Goal: Transaction & Acquisition: Book appointment/travel/reservation

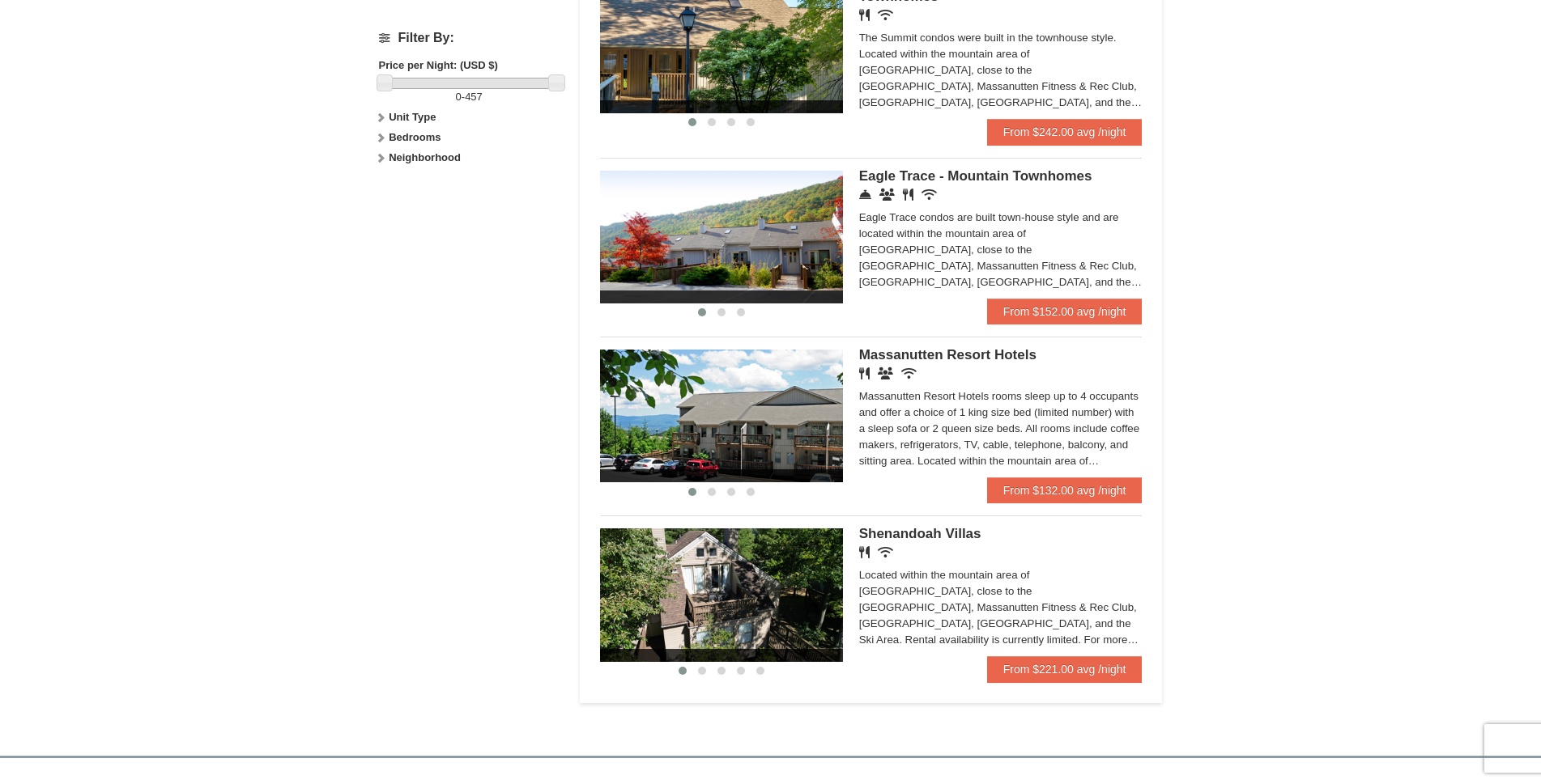
scroll to position [810, 0]
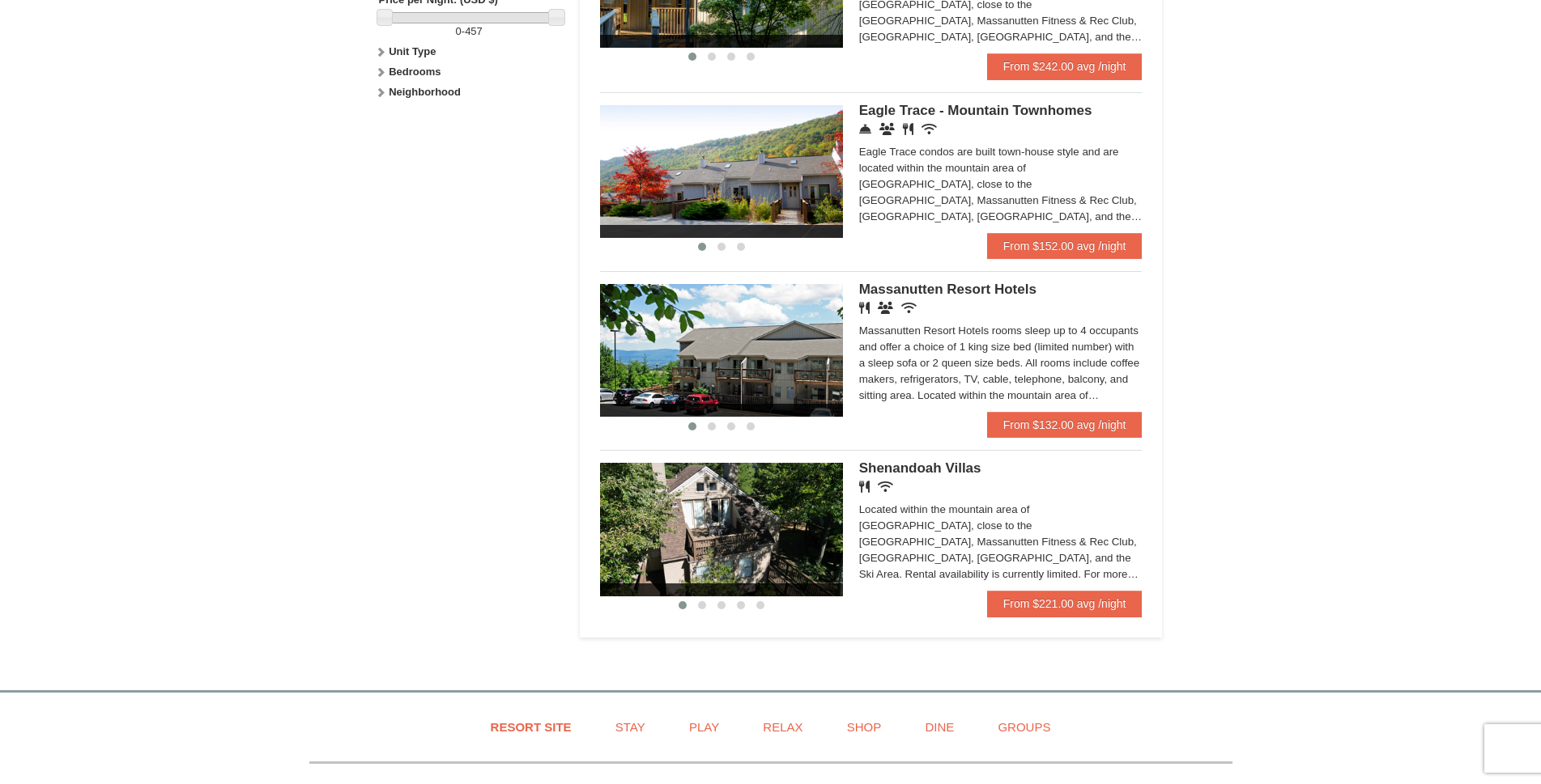
click at [894, 515] on div "Located within the mountain area of [GEOGRAPHIC_DATA], close to the [GEOGRAPHIC…" at bounding box center [1000, 542] width 283 height 81
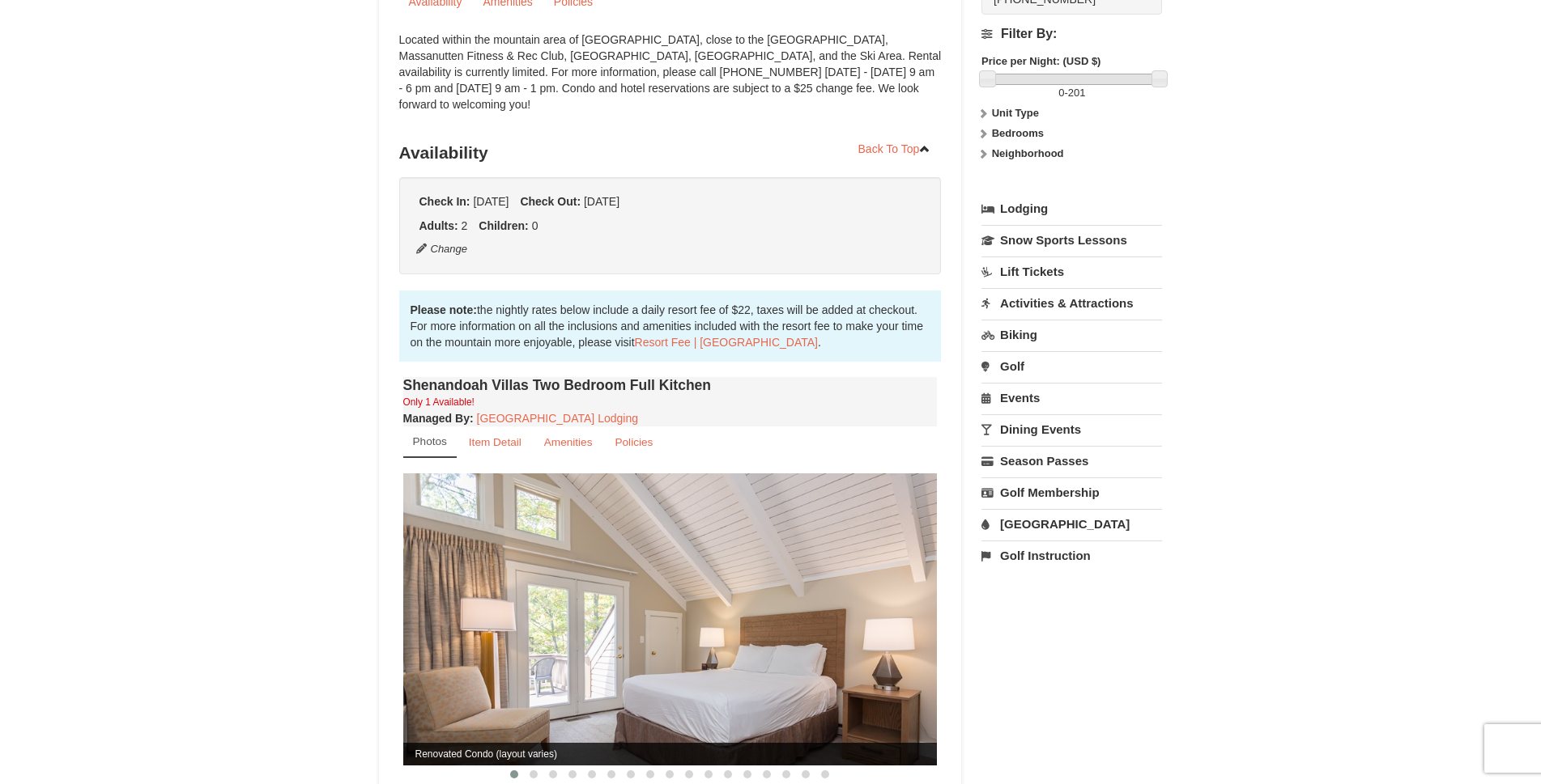
scroll to position [324, 0]
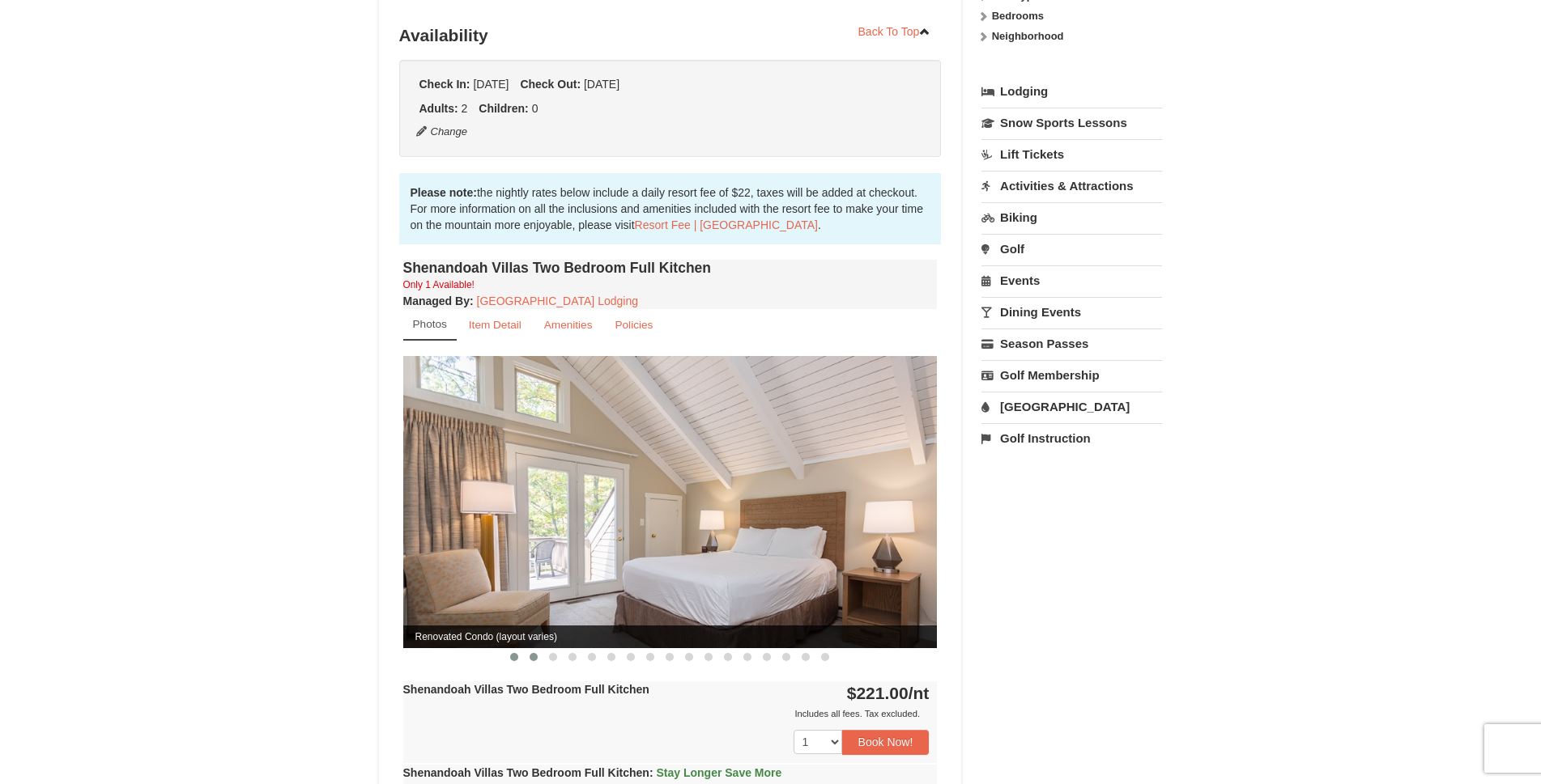
click at [534, 653] on span at bounding box center [533, 657] width 8 height 8
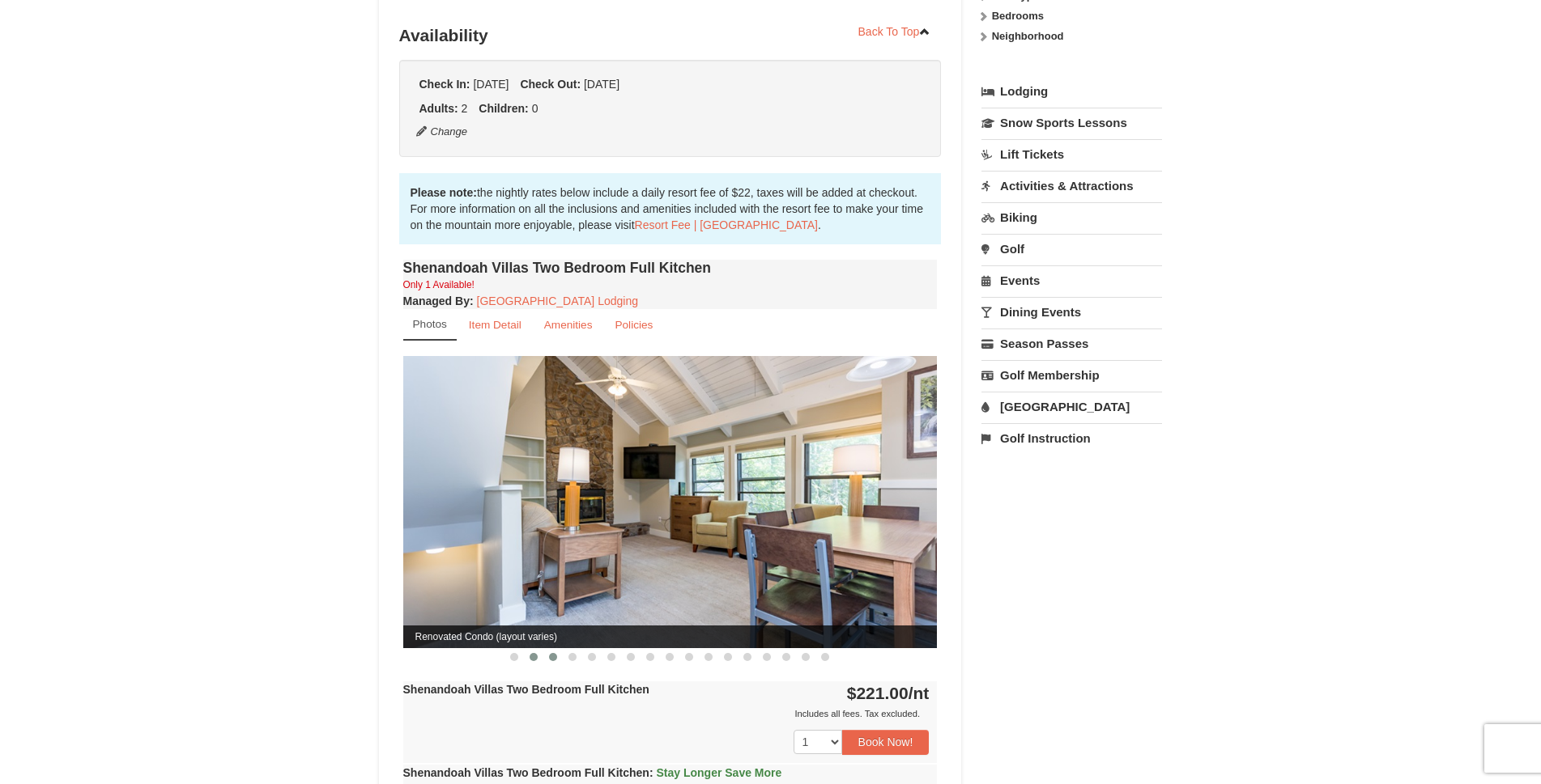
click at [557, 649] on button at bounding box center [553, 657] width 20 height 16
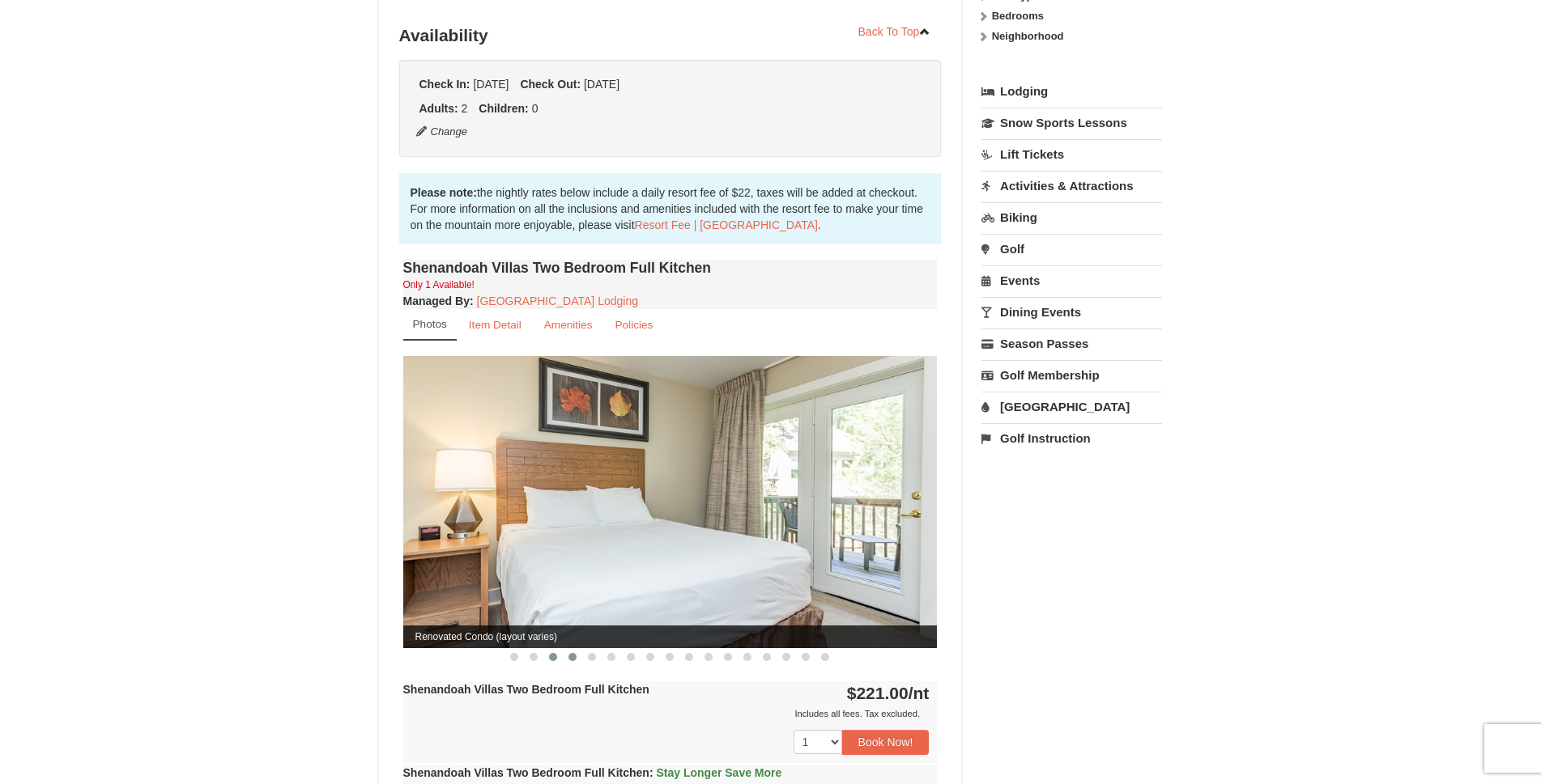
click at [571, 653] on span at bounding box center [572, 657] width 8 height 8
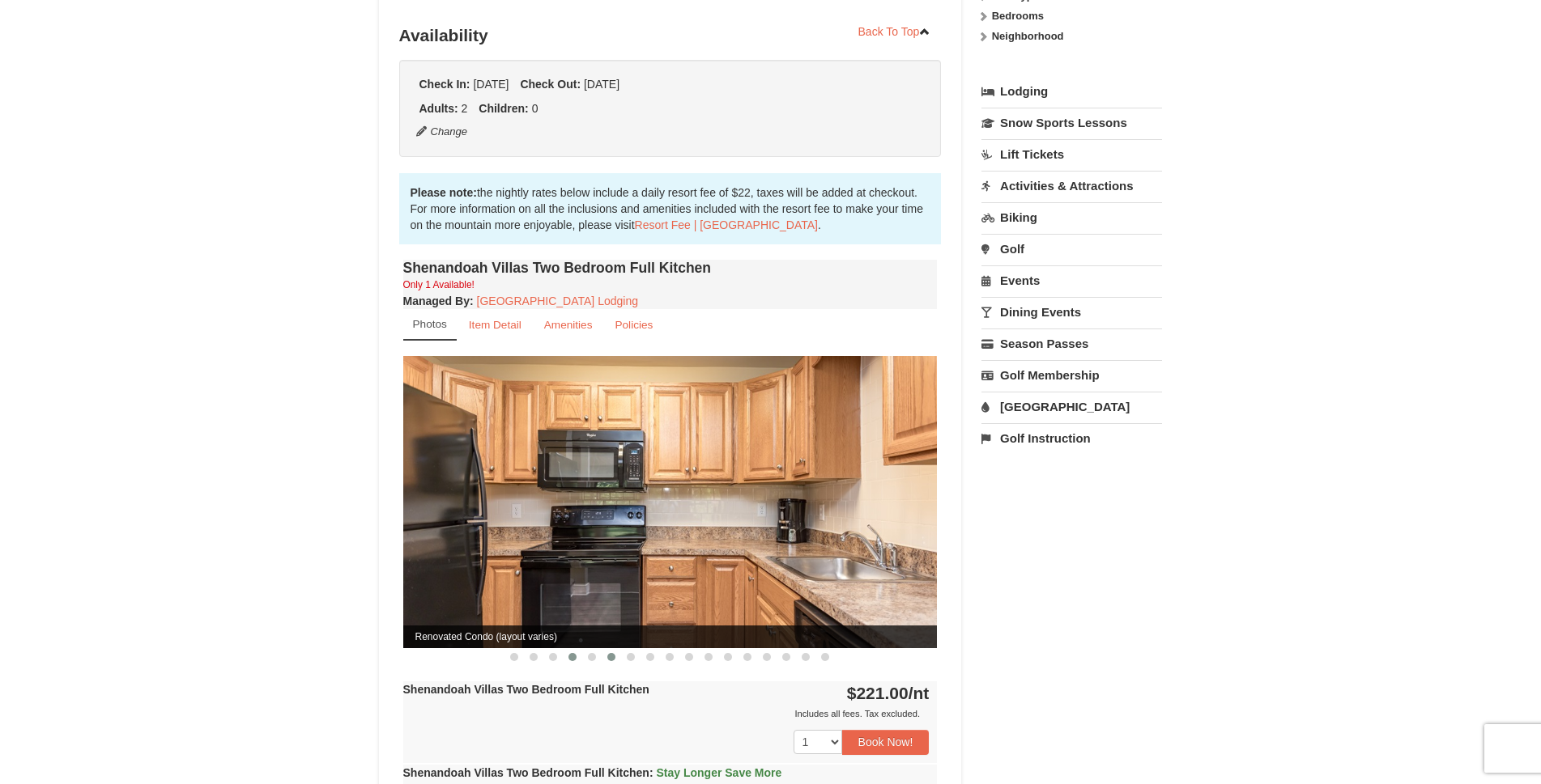
click at [611, 653] on span at bounding box center [610, 657] width 8 height 8
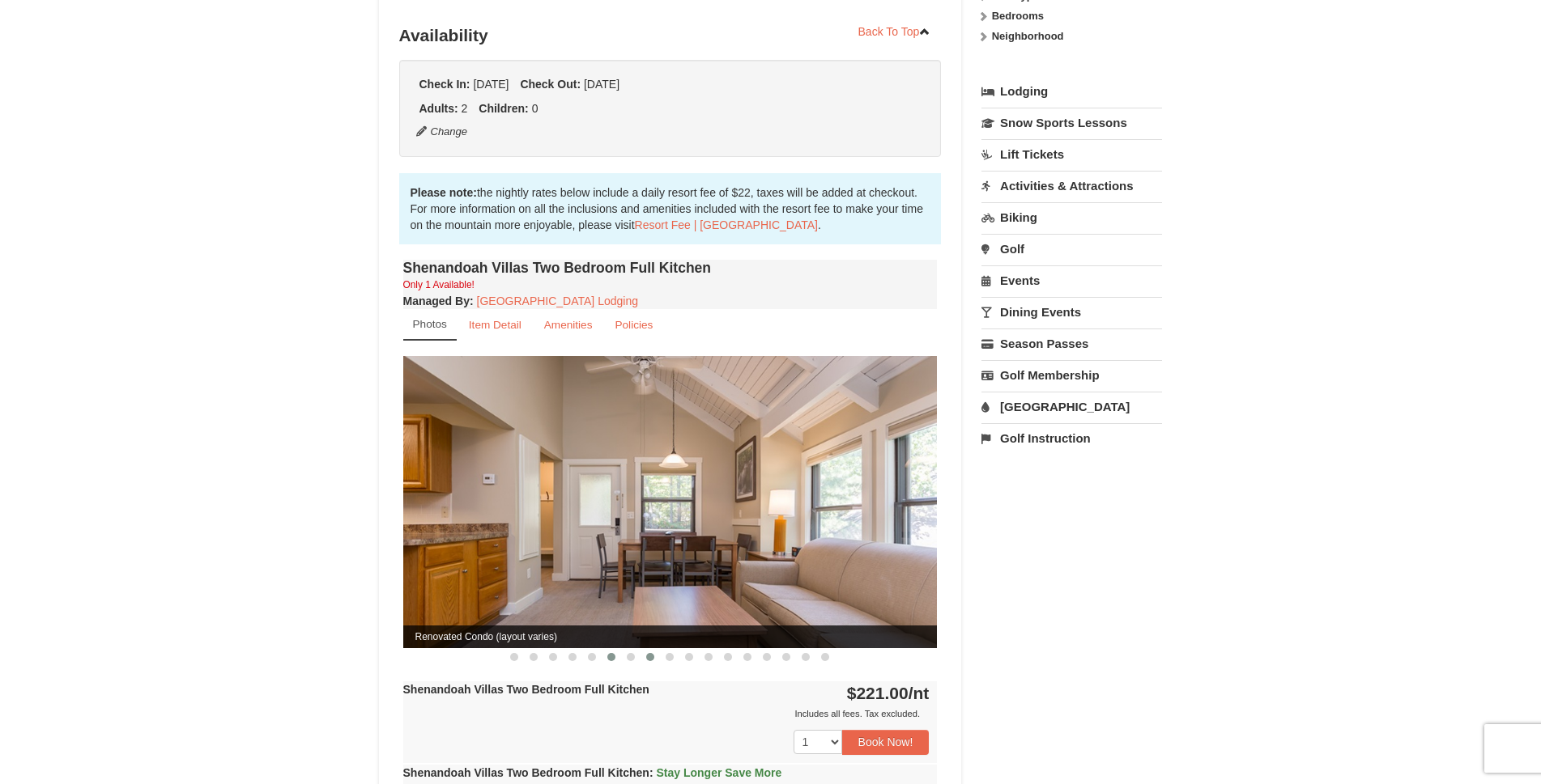
click at [648, 653] on span at bounding box center [650, 657] width 8 height 8
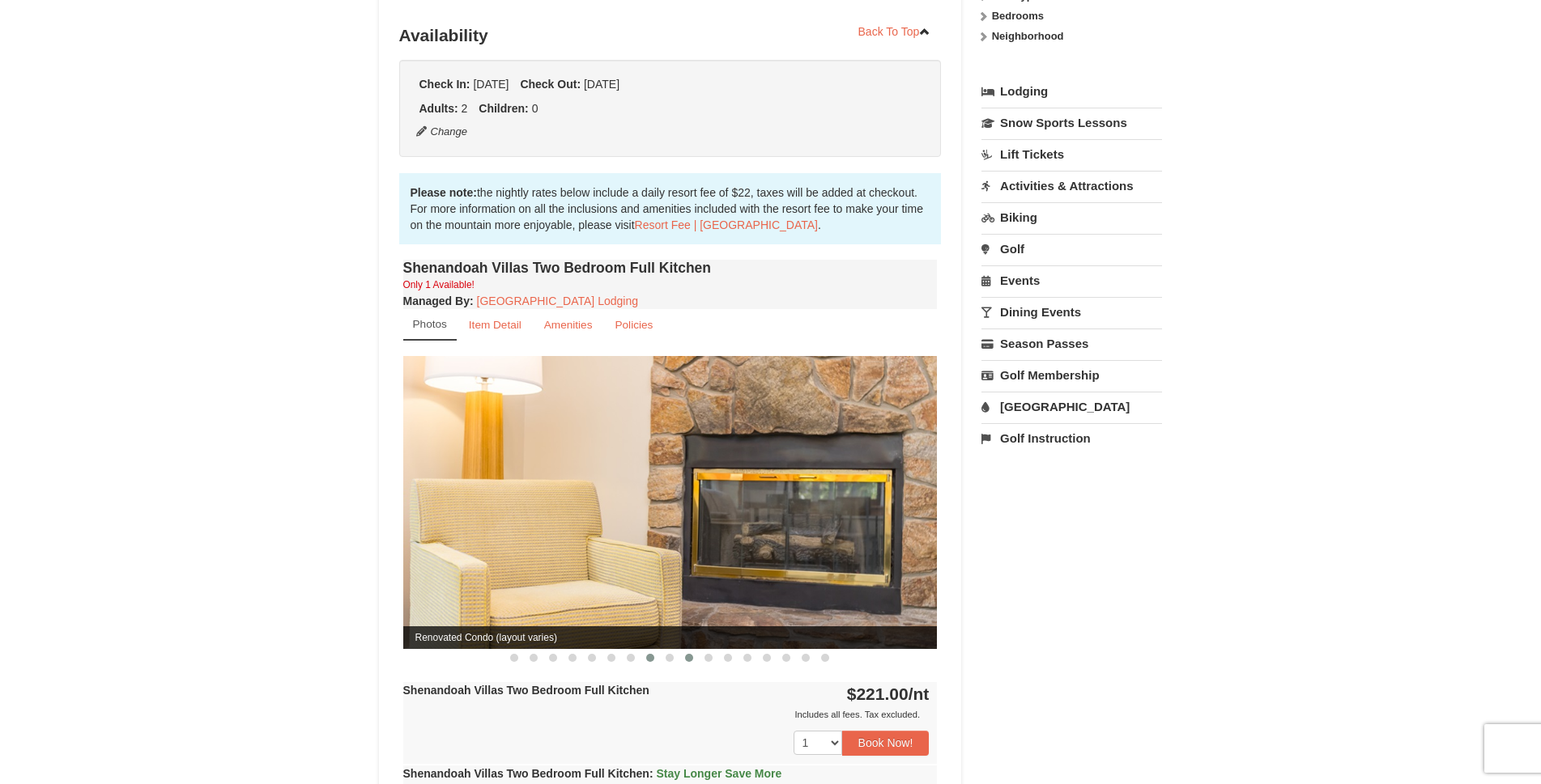
click at [690, 654] on span at bounding box center [689, 657] width 8 height 8
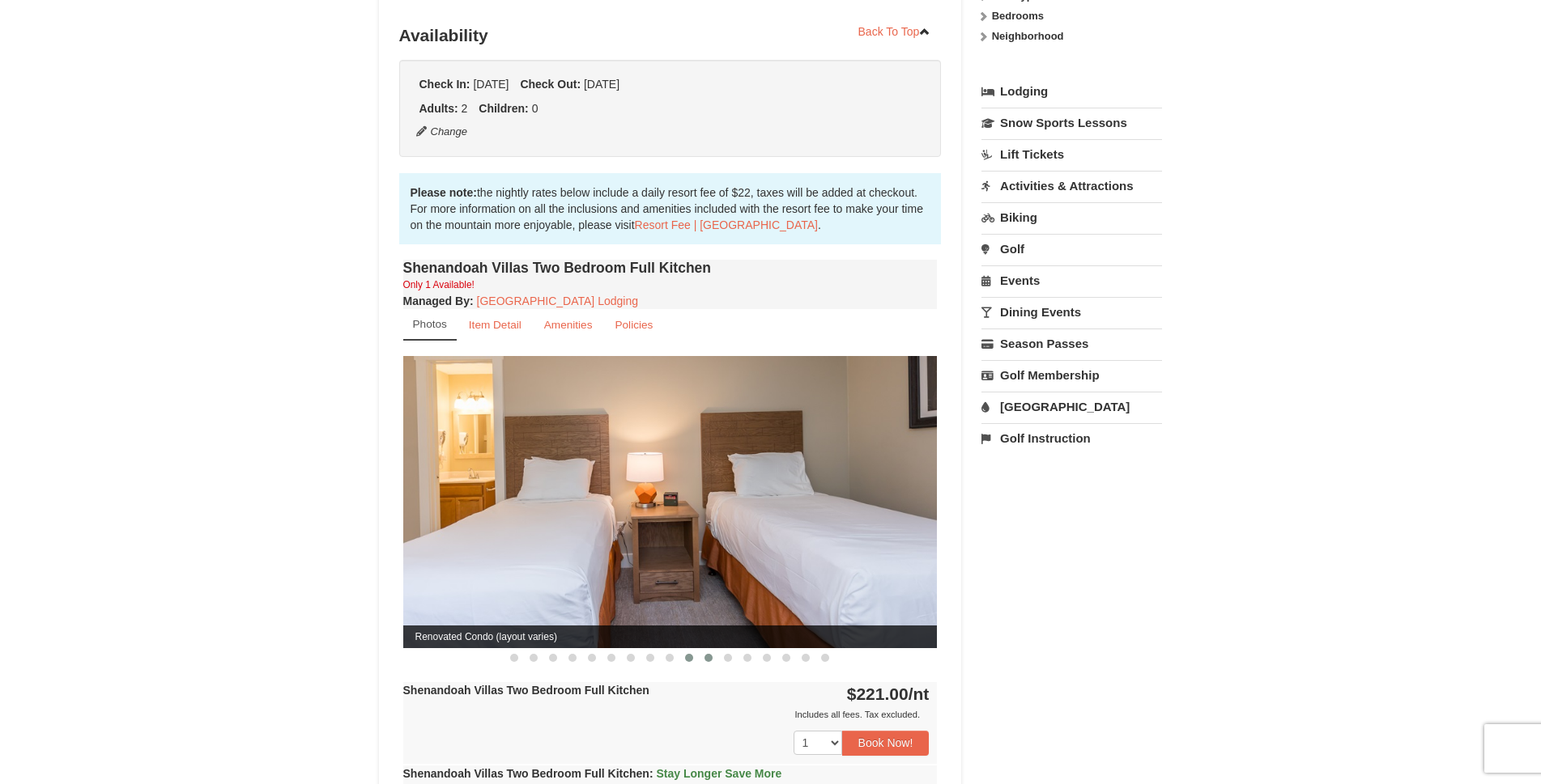
click at [707, 654] on span at bounding box center [708, 657] width 8 height 8
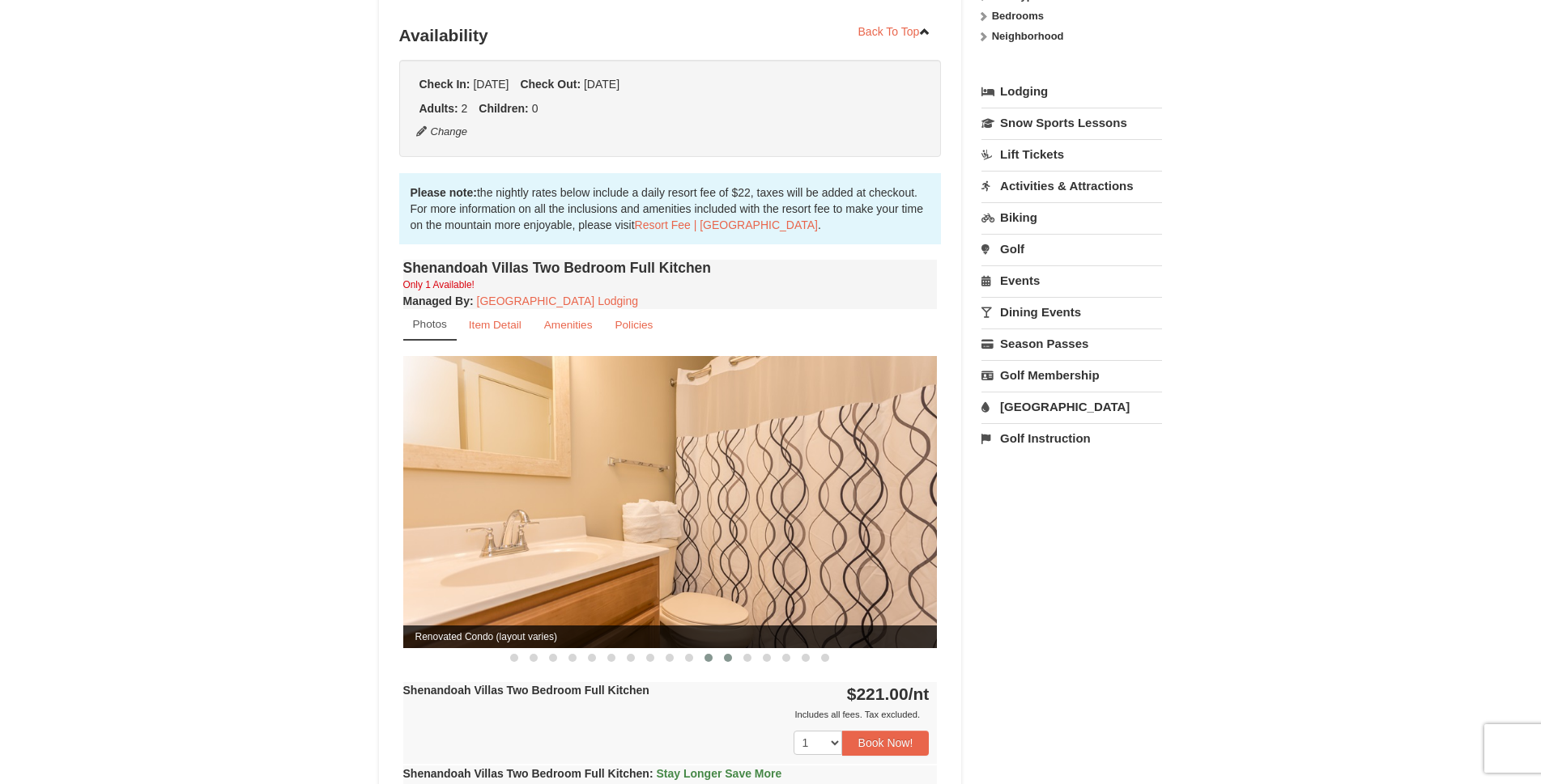
click at [727, 654] on span at bounding box center [727, 657] width 8 height 8
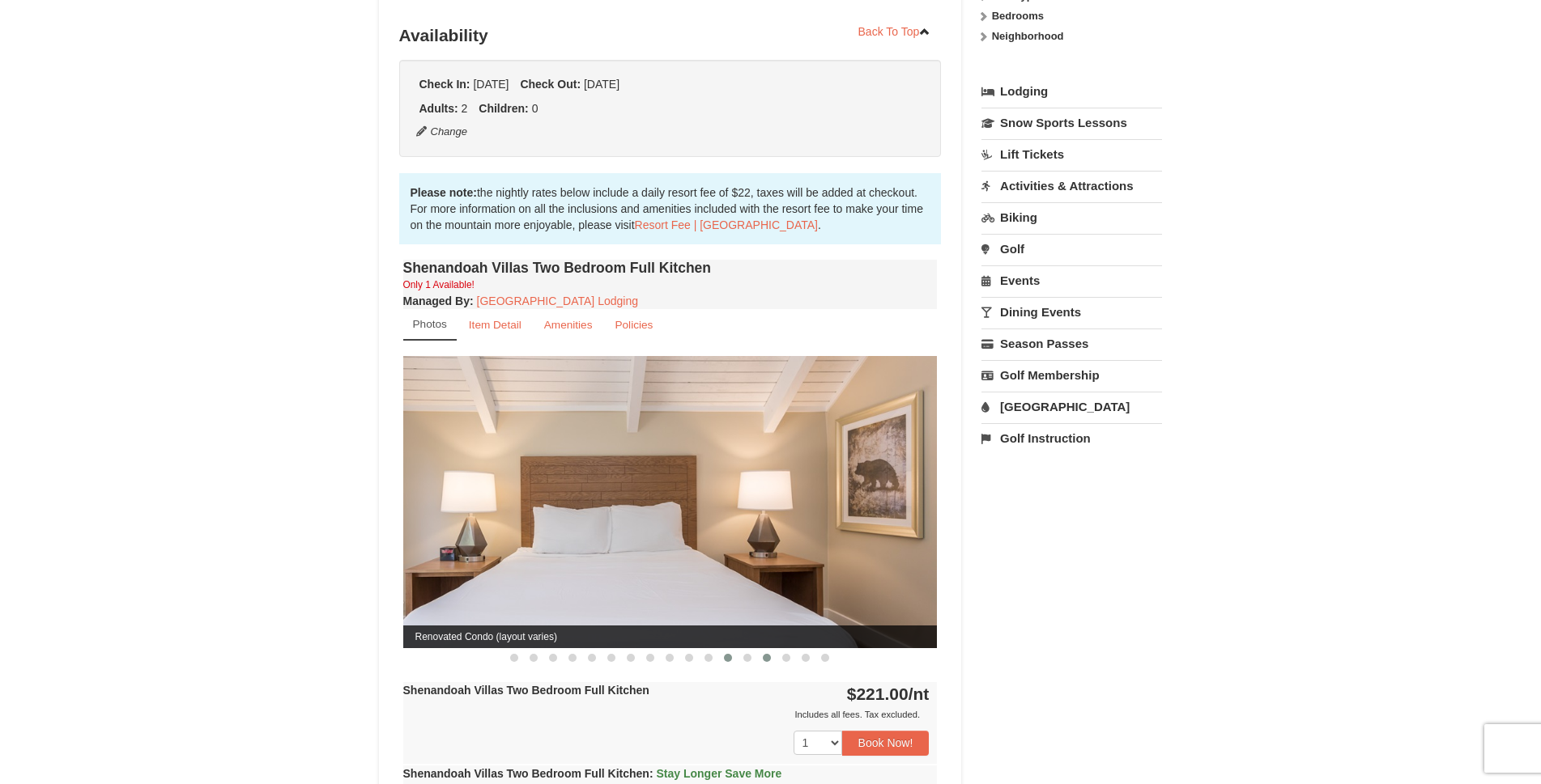
click at [770, 654] on span at bounding box center [766, 657] width 8 height 8
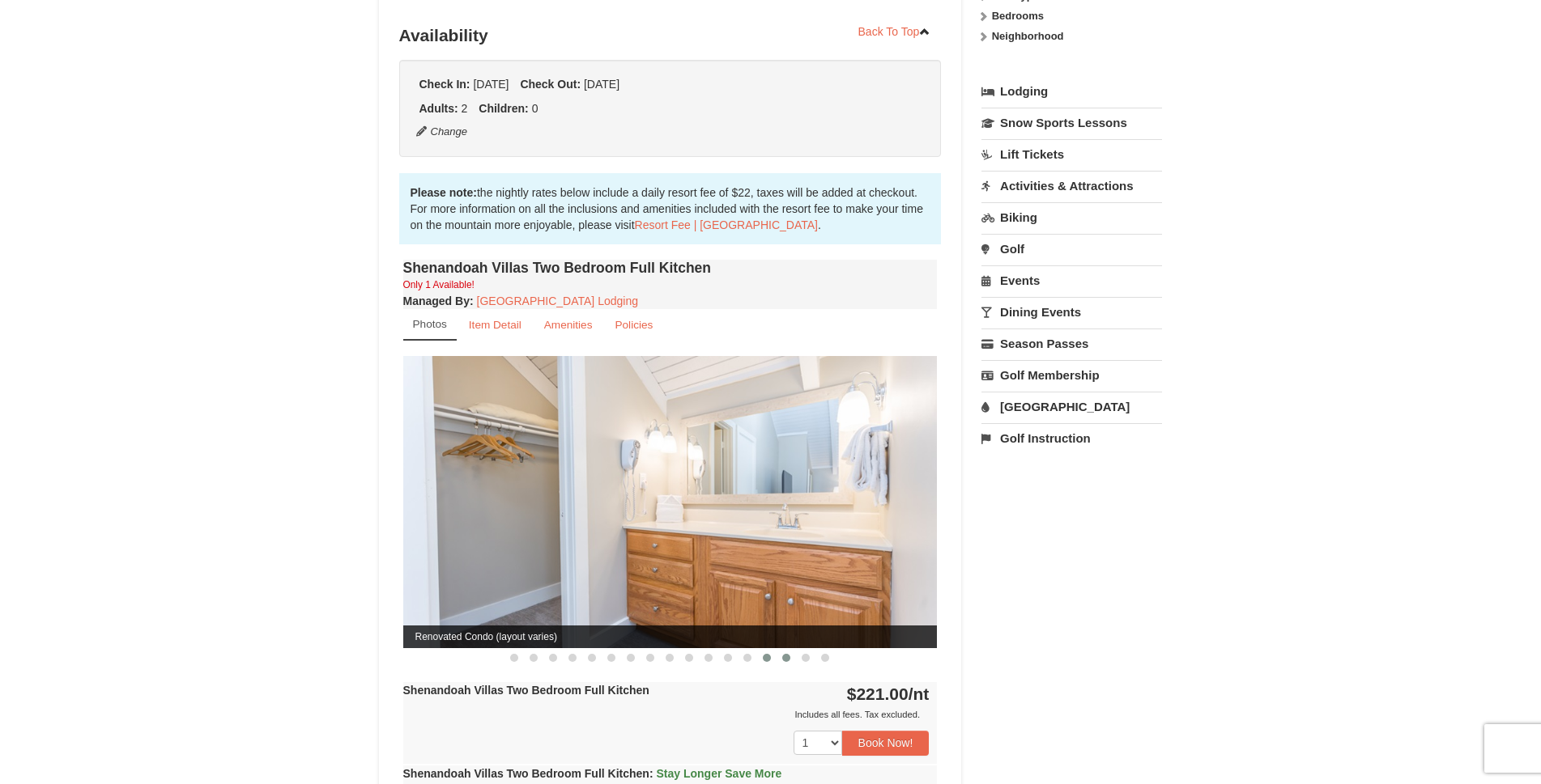
click at [787, 654] on span at bounding box center [786, 657] width 8 height 8
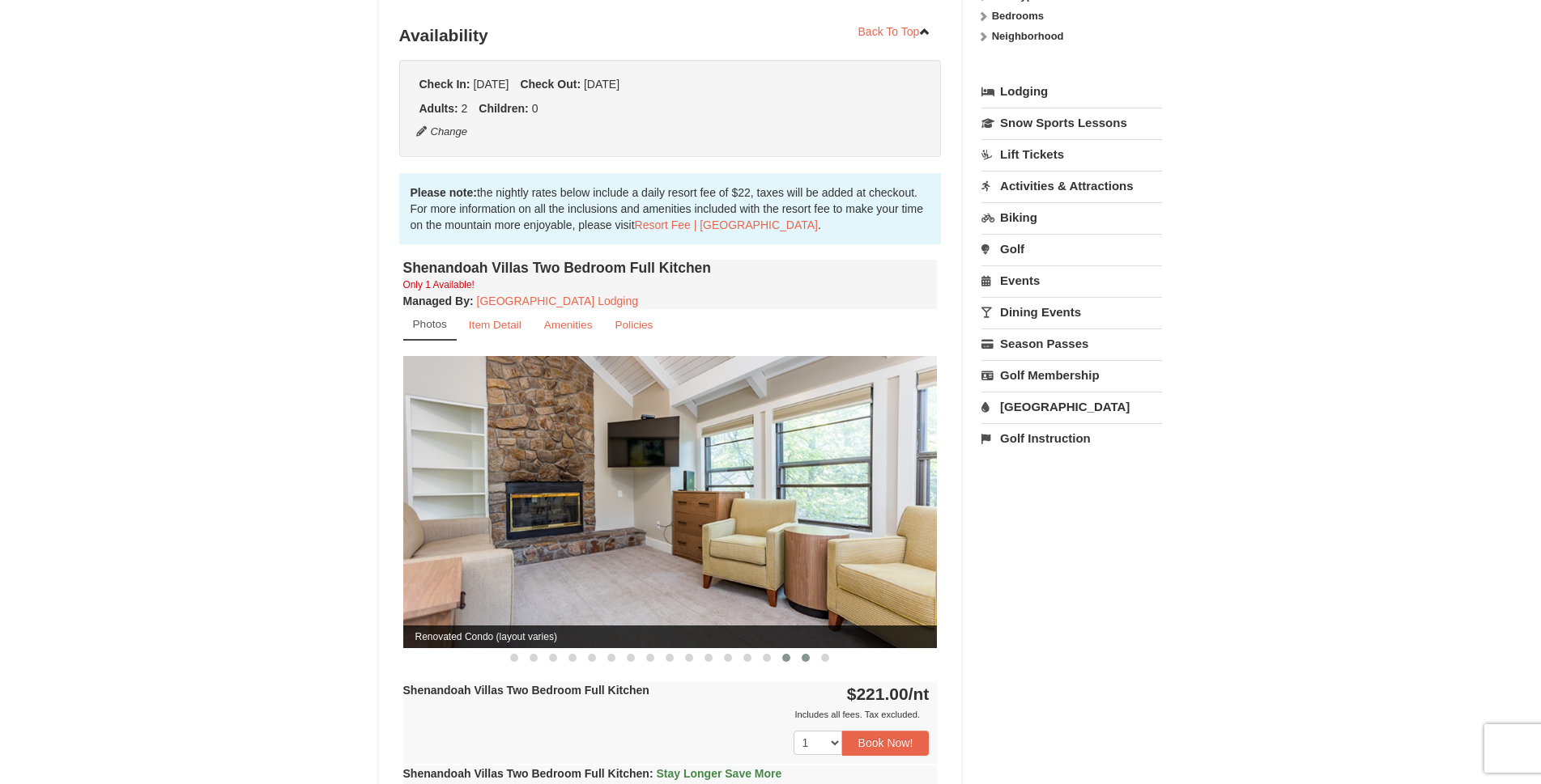
click at [802, 654] on span at bounding box center [805, 657] width 8 height 8
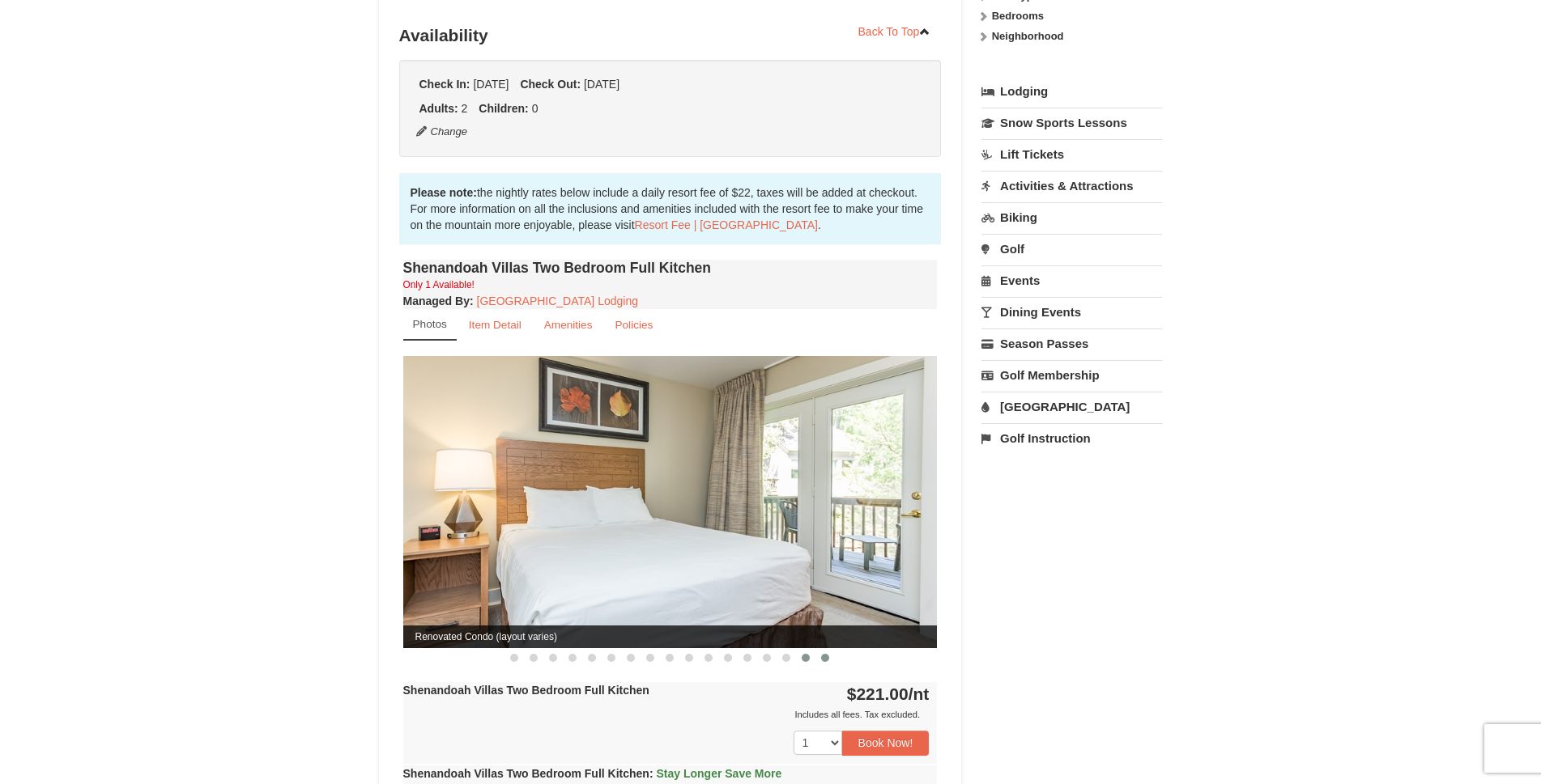
click at [824, 654] on span at bounding box center [825, 657] width 8 height 8
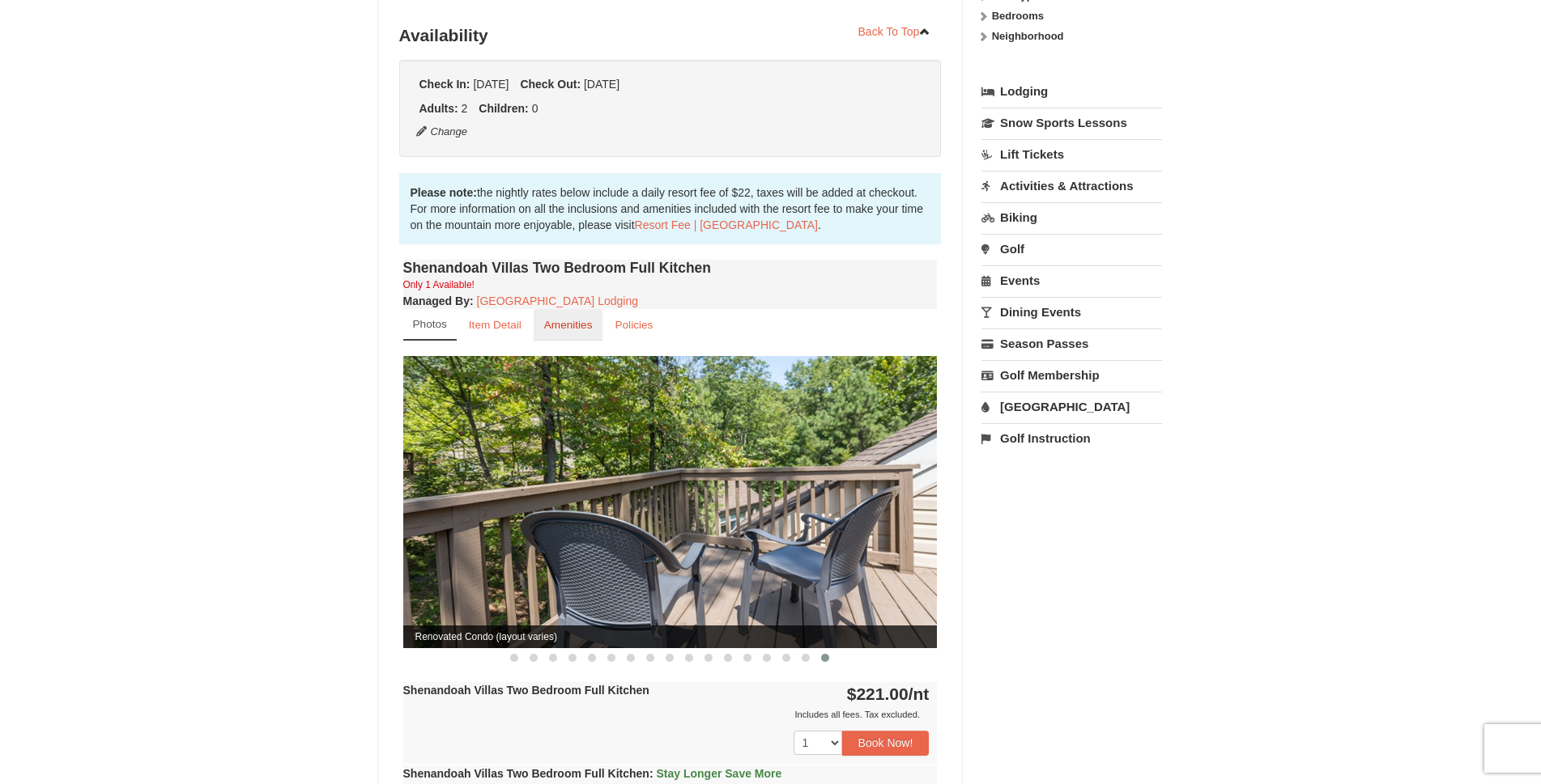
click at [548, 319] on small "Amenities" at bounding box center [568, 325] width 48 height 12
